Goal: Browse casually

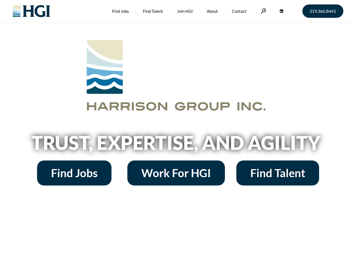
click at [176, 134] on h2 "Trust, Expertise, and Agility" at bounding box center [176, 142] width 318 height 19
click at [262, 11] on link at bounding box center [263, 10] width 6 height 5
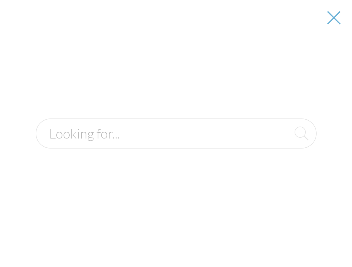
click at [176, 145] on h2 "Trust, Expertise, and Agility" at bounding box center [176, 142] width 318 height 19
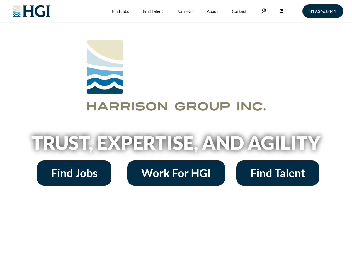
click at [176, 134] on h2 "Trust, Expertise, and Agility" at bounding box center [176, 142] width 318 height 19
click at [262, 11] on link at bounding box center [263, 10] width 6 height 5
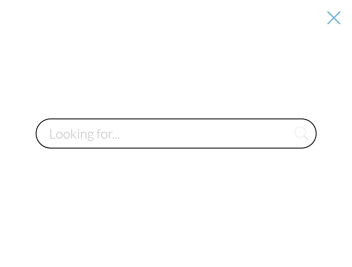
click at [176, 145] on div at bounding box center [176, 133] width 351 height 267
